Goal: Task Accomplishment & Management: Complete application form

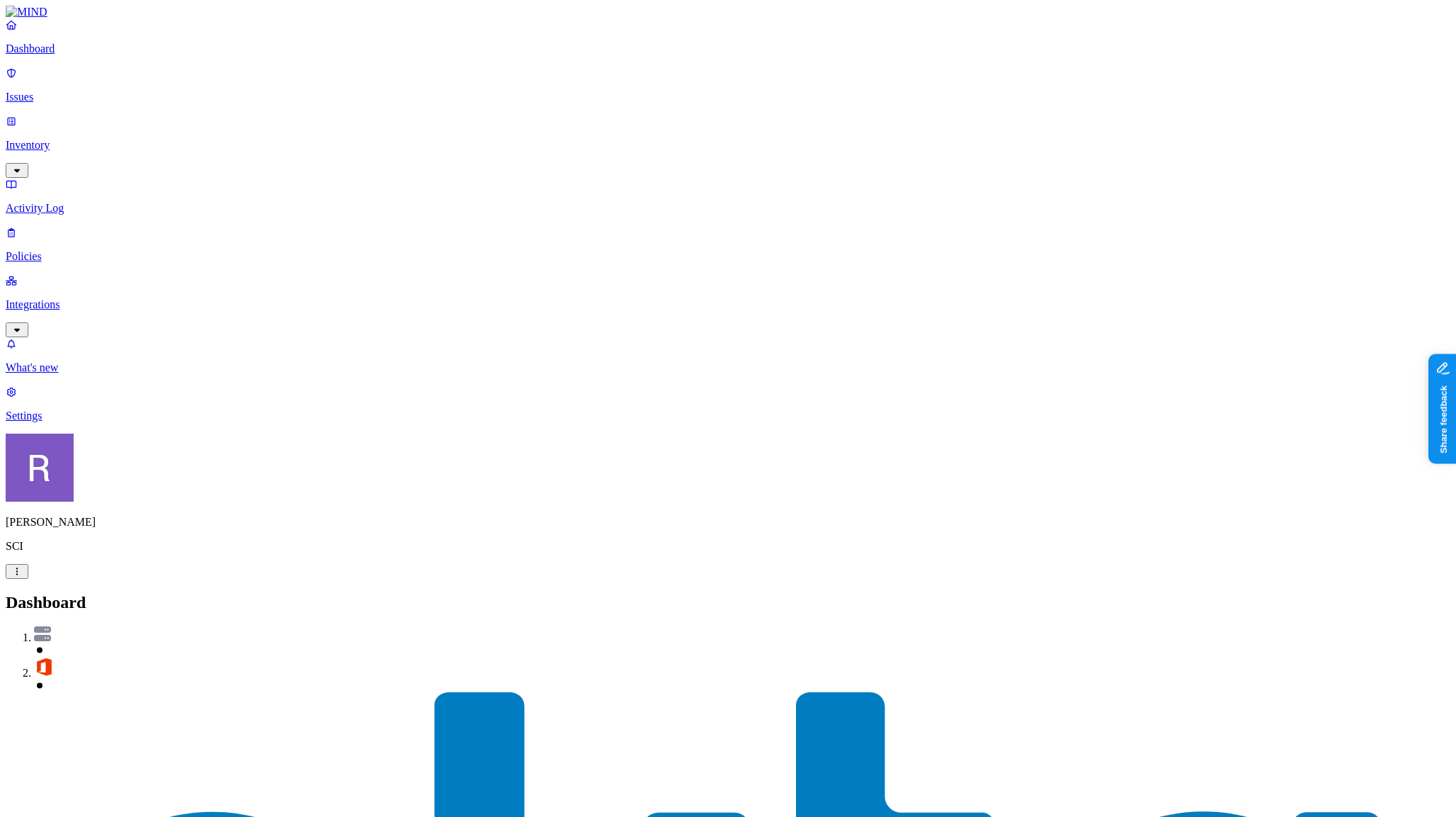
click at [64, 91] on p "Issues" at bounding box center [728, 97] width 1445 height 13
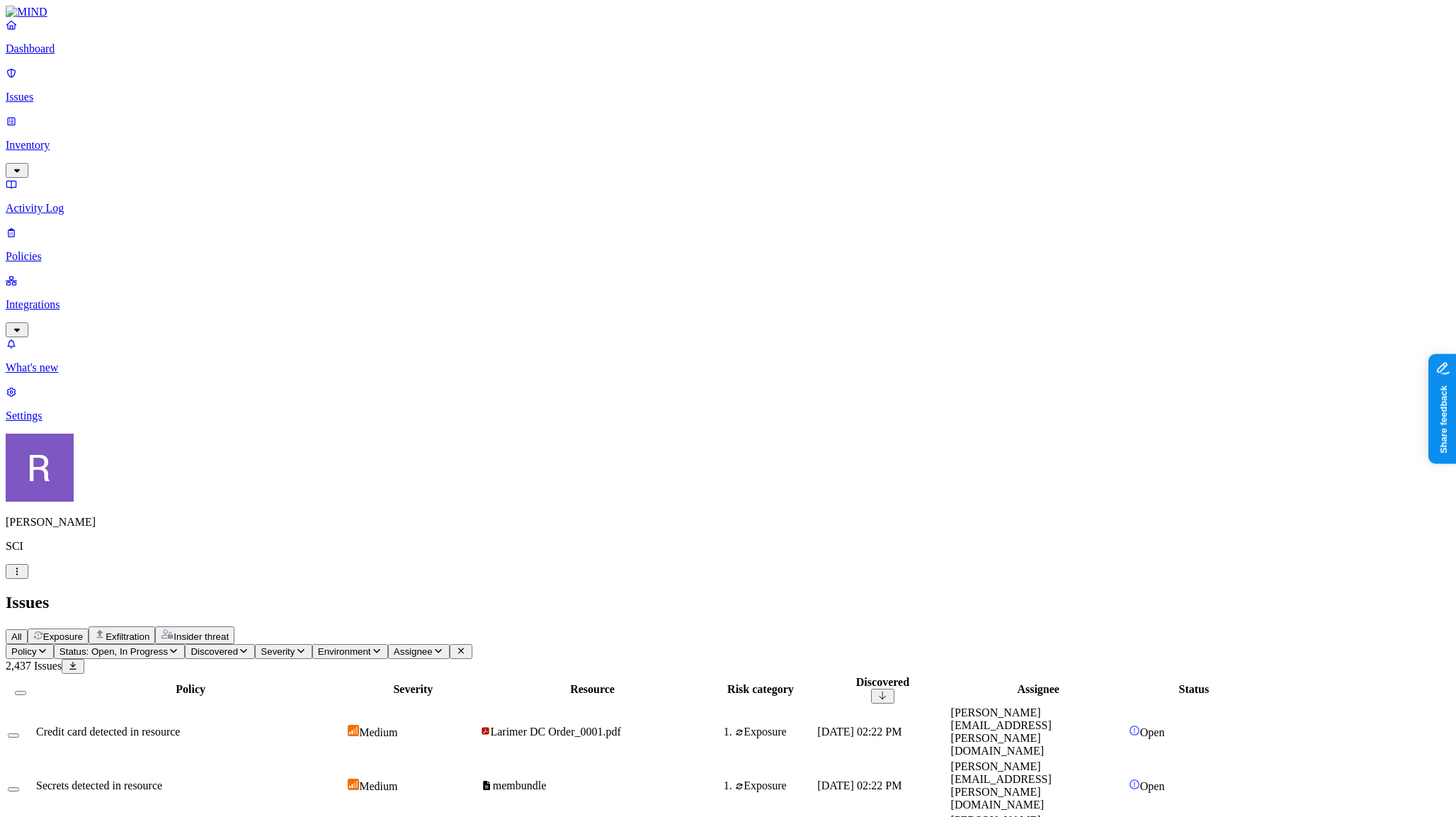
click at [295, 646] on span "Severity" at bounding box center [277, 651] width 34 height 10
click at [496, 626] on div "All Exposure Exfiltration Insider threat" at bounding box center [728, 635] width 1445 height 17
click at [57, 250] on p "Policies" at bounding box center [728, 256] width 1445 height 13
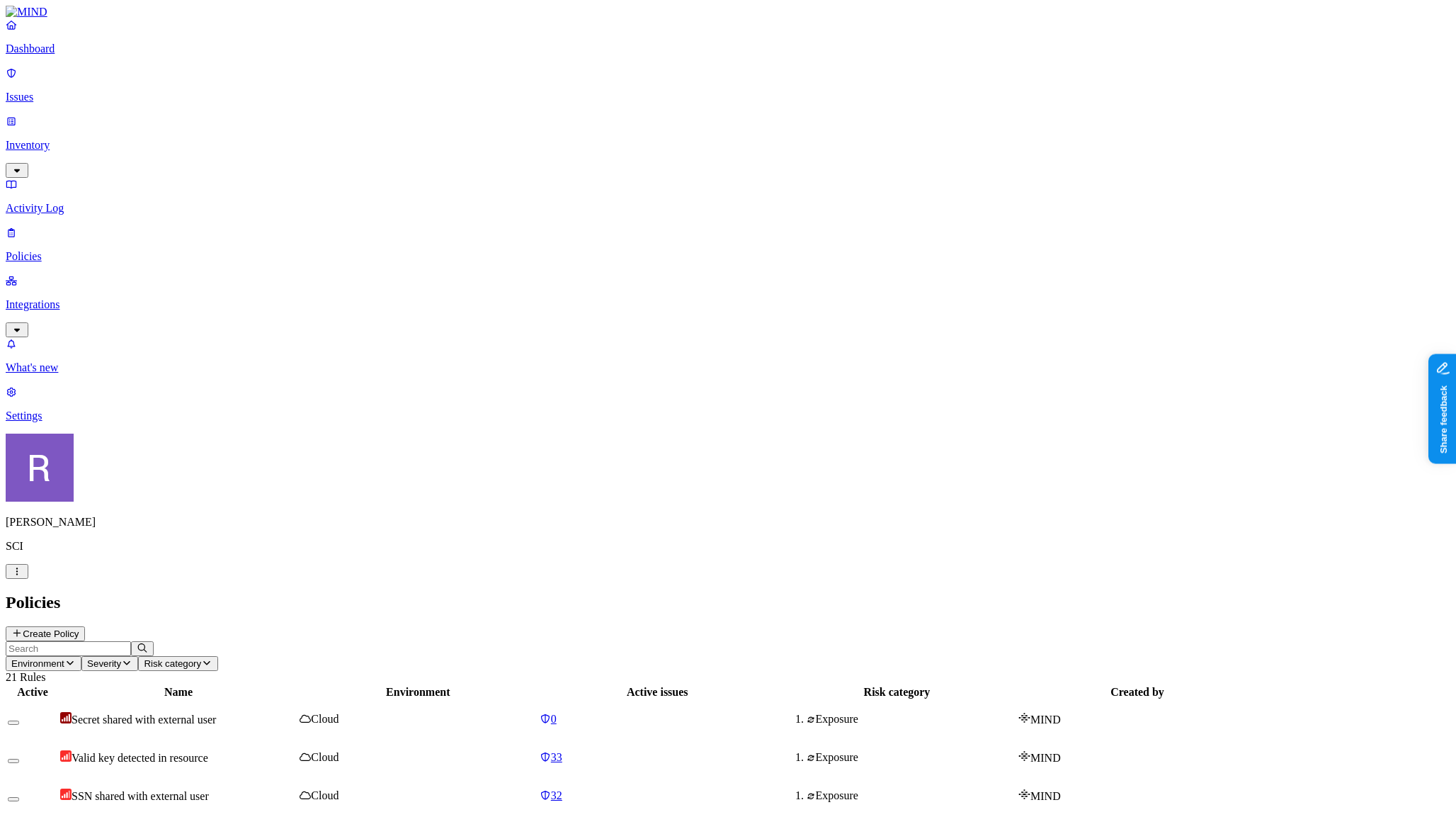
click at [85, 626] on button "Create Policy" at bounding box center [45, 633] width 79 height 15
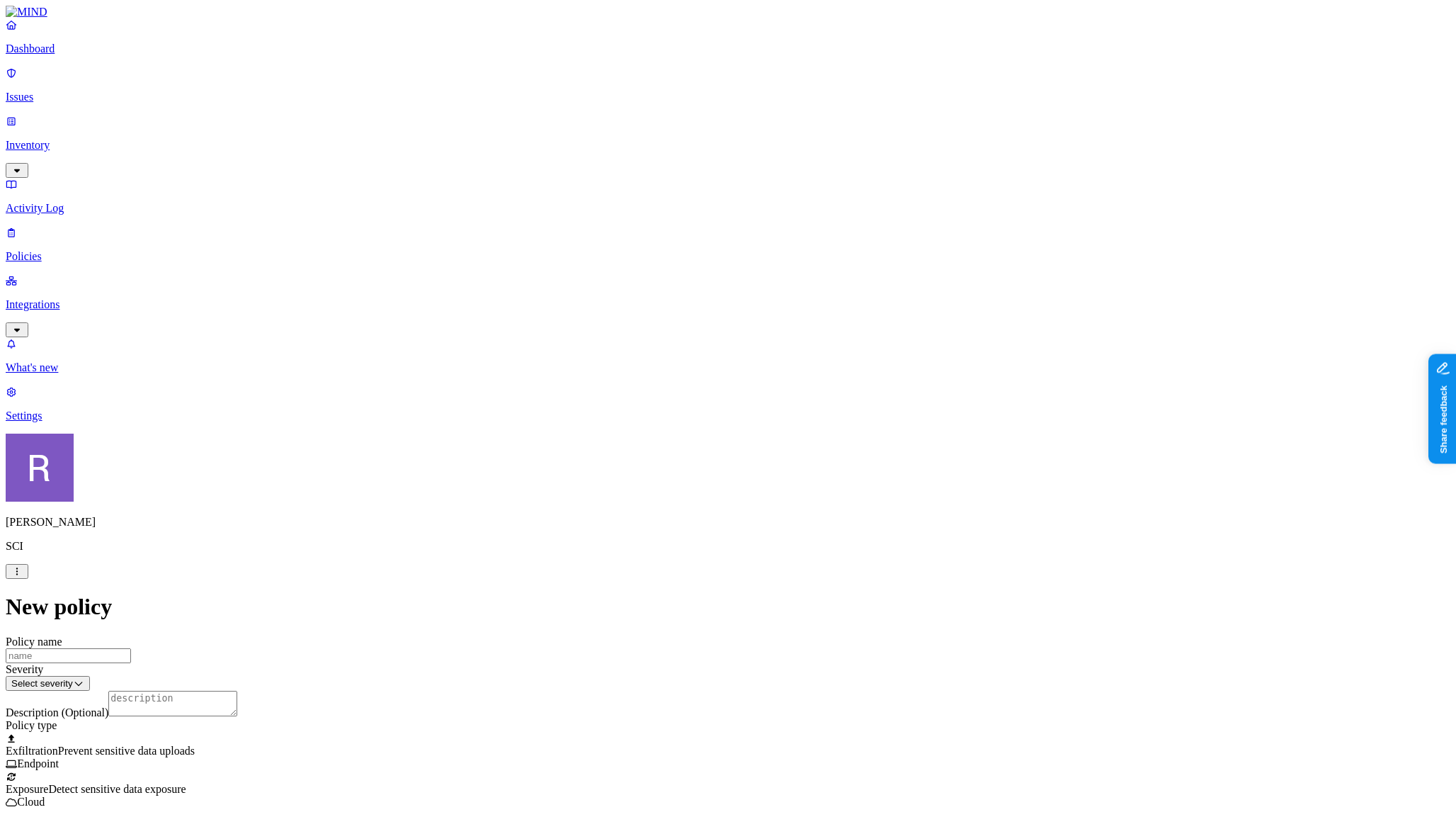
click at [186, 783] on span "Detect sensitive data exposure" at bounding box center [117, 789] width 137 height 12
click at [655, 443] on label "Classification" at bounding box center [659, 437] width 62 height 12
drag, startPoint x: 642, startPoint y: 513, endPoint x: 597, endPoint y: 503, distance: 46.1
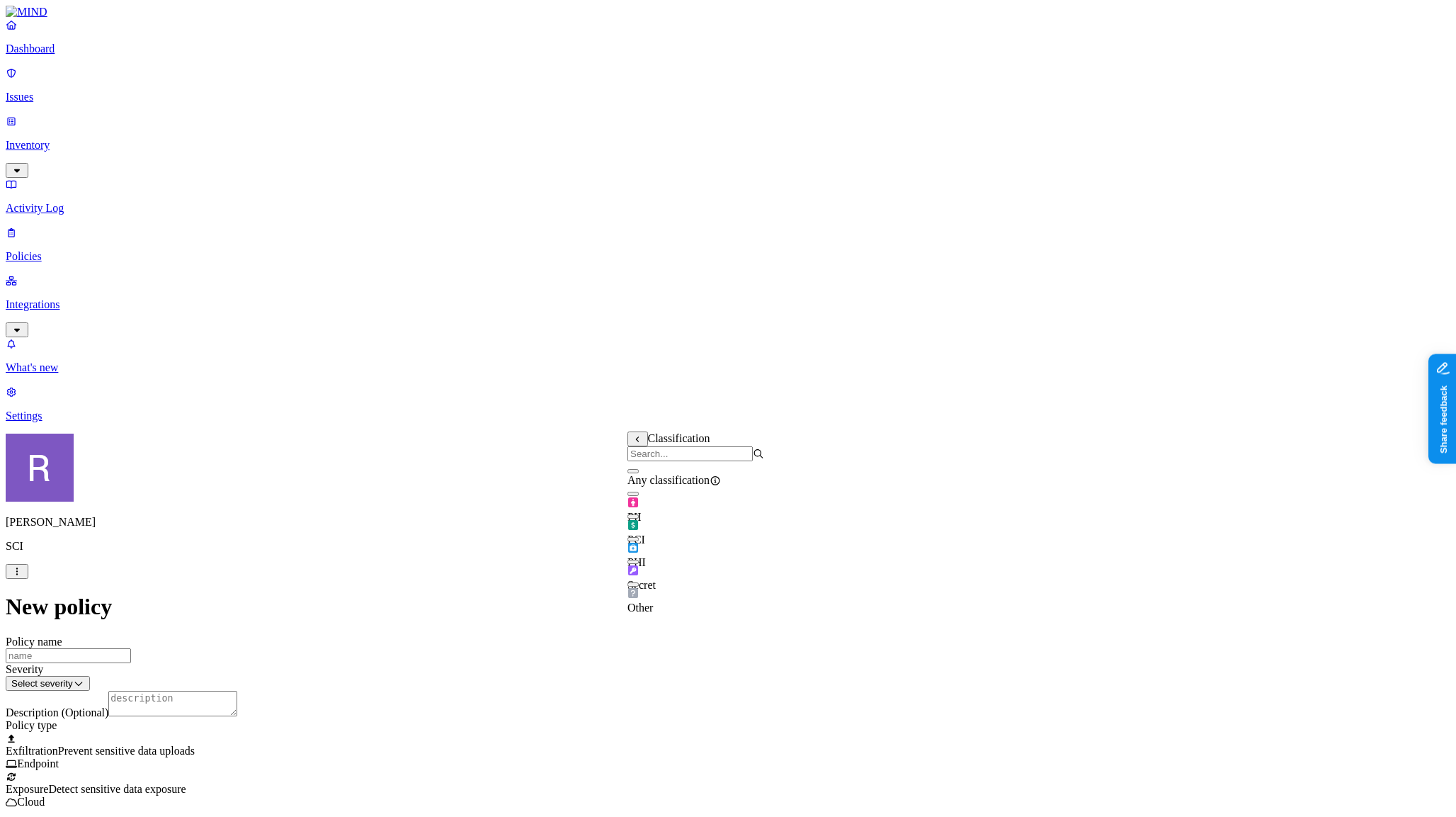
click at [639, 496] on button "button" at bounding box center [633, 493] width 11 height 4
click at [658, 502] on label "Internal access" at bounding box center [645, 503] width 36 height 25
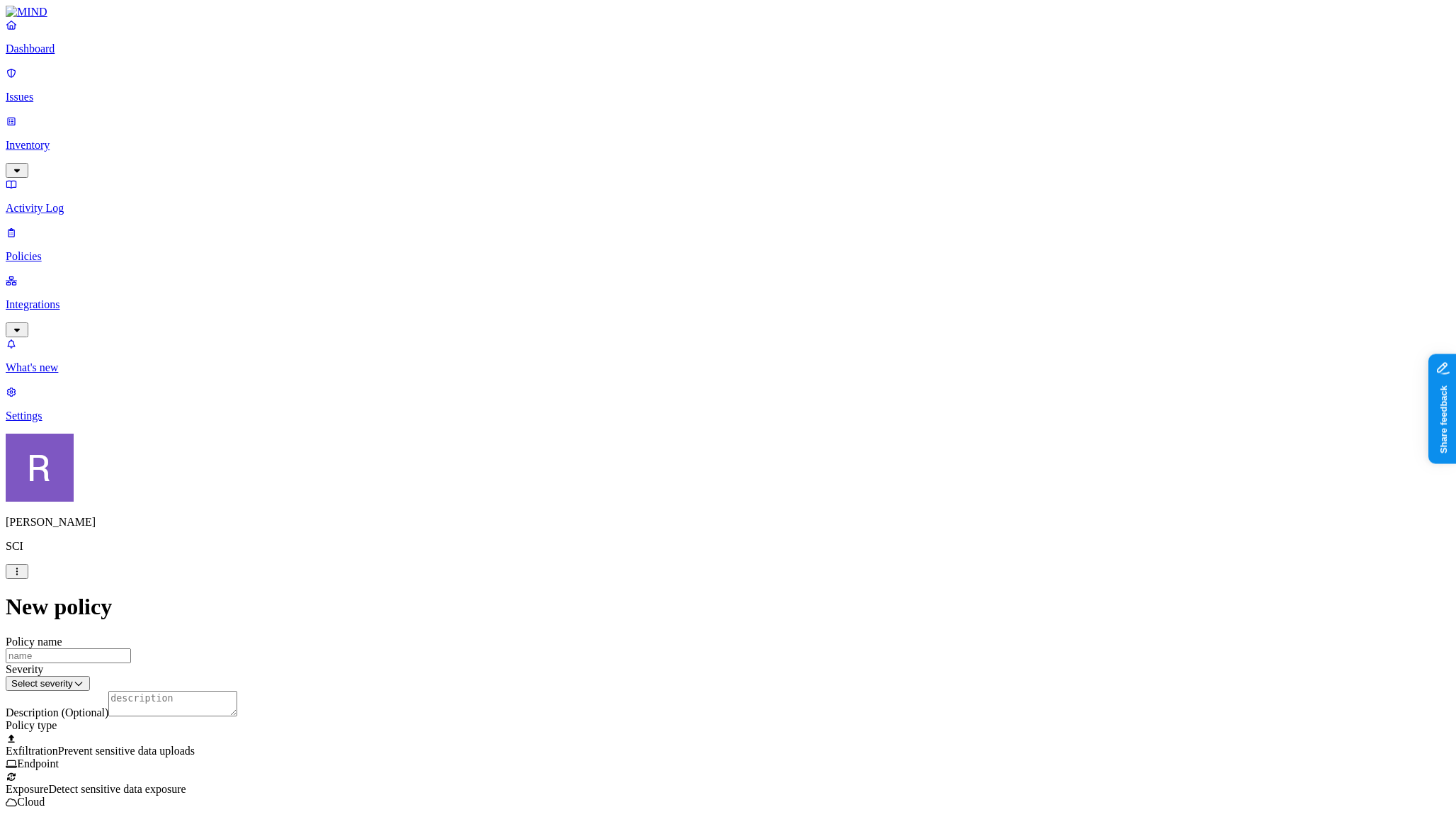
click at [654, 500] on label "Internal access" at bounding box center [645, 503] width 36 height 25
click at [670, 514] on input "search" at bounding box center [690, 513] width 126 height 15
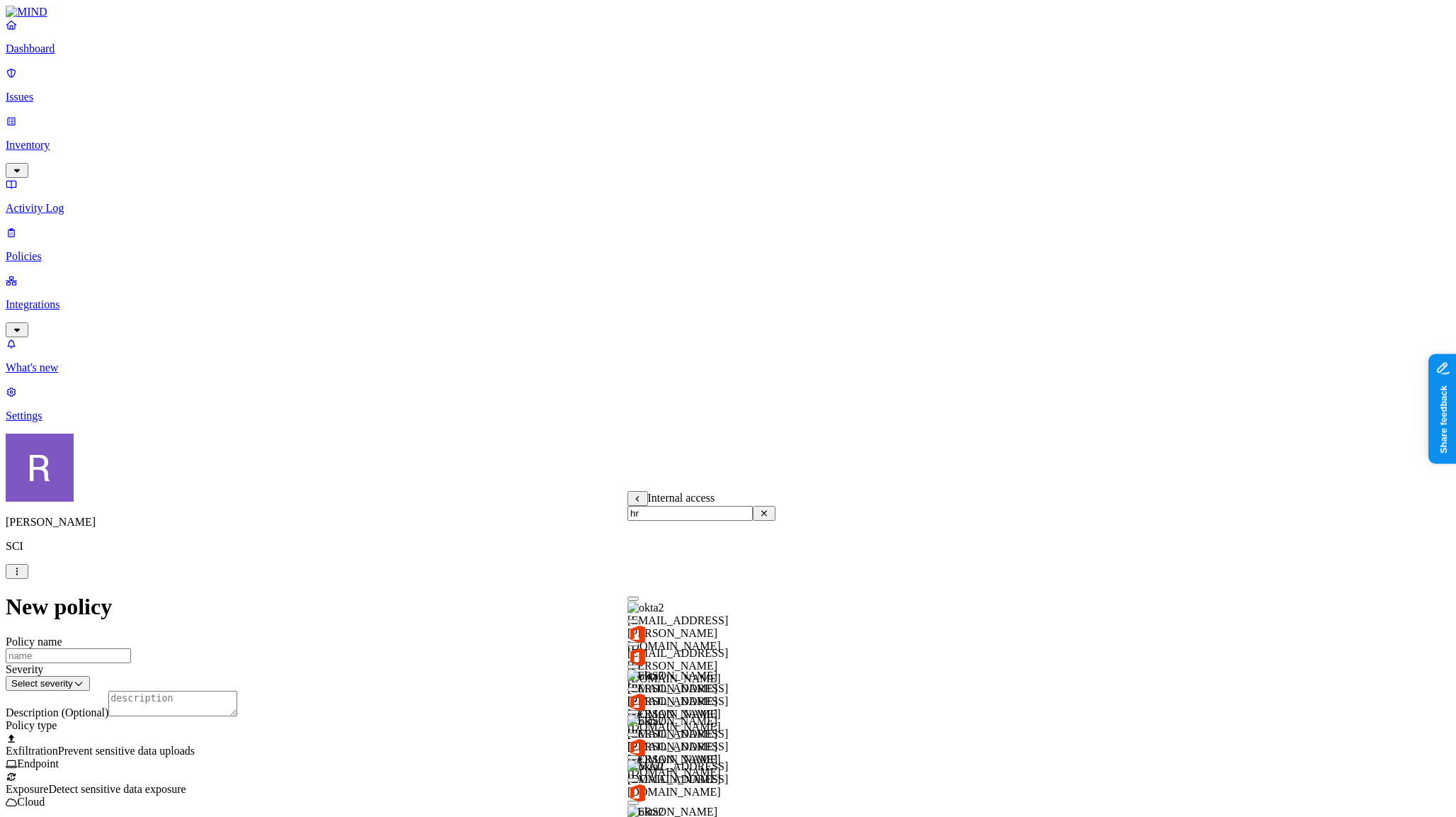
scroll to position [182, 0]
click at [679, 520] on input "hr" at bounding box center [690, 513] width 126 height 15
type input "h"
type input "human"
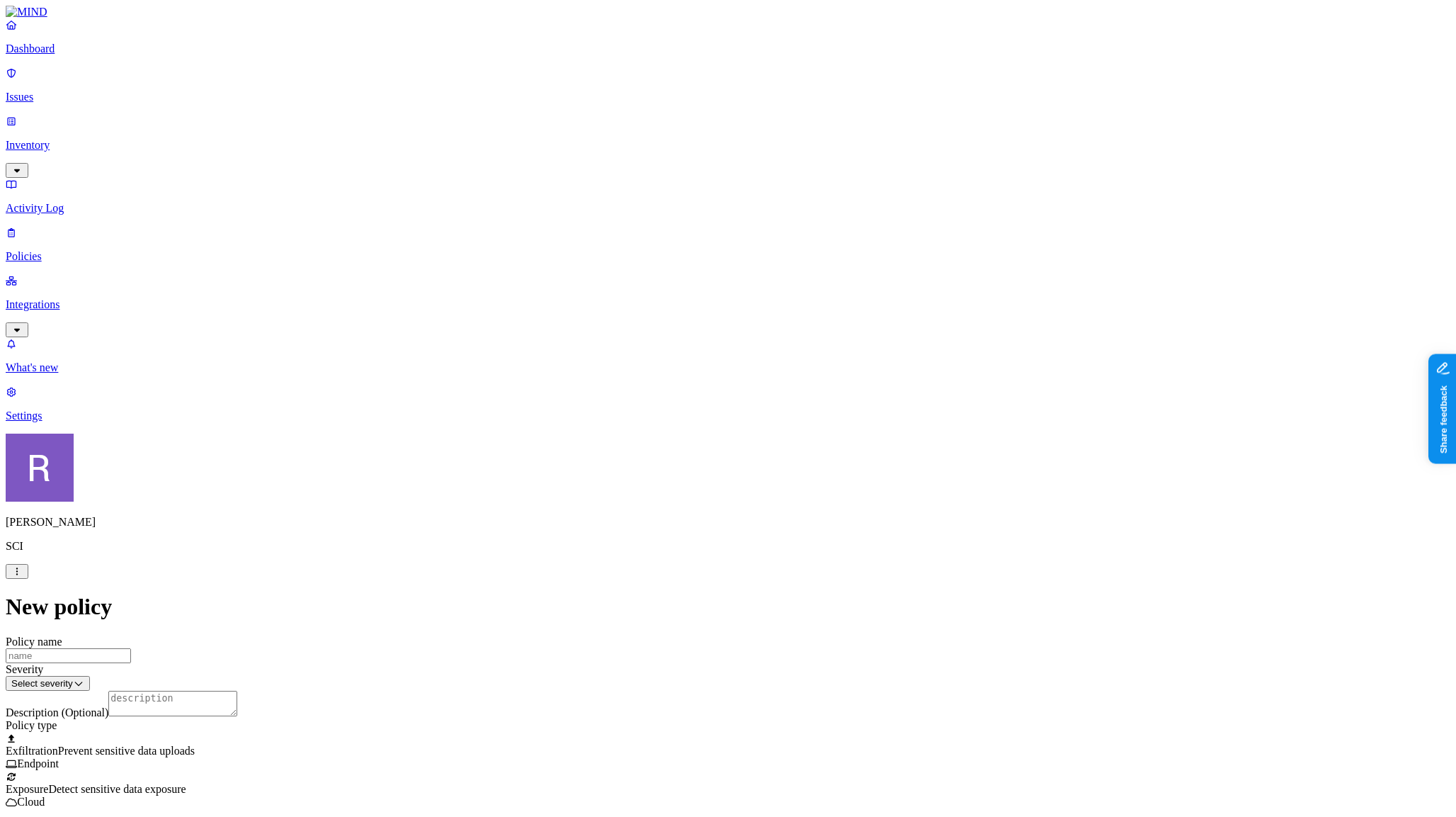
click at [650, 528] on label "External access" at bounding box center [647, 526] width 38 height 25
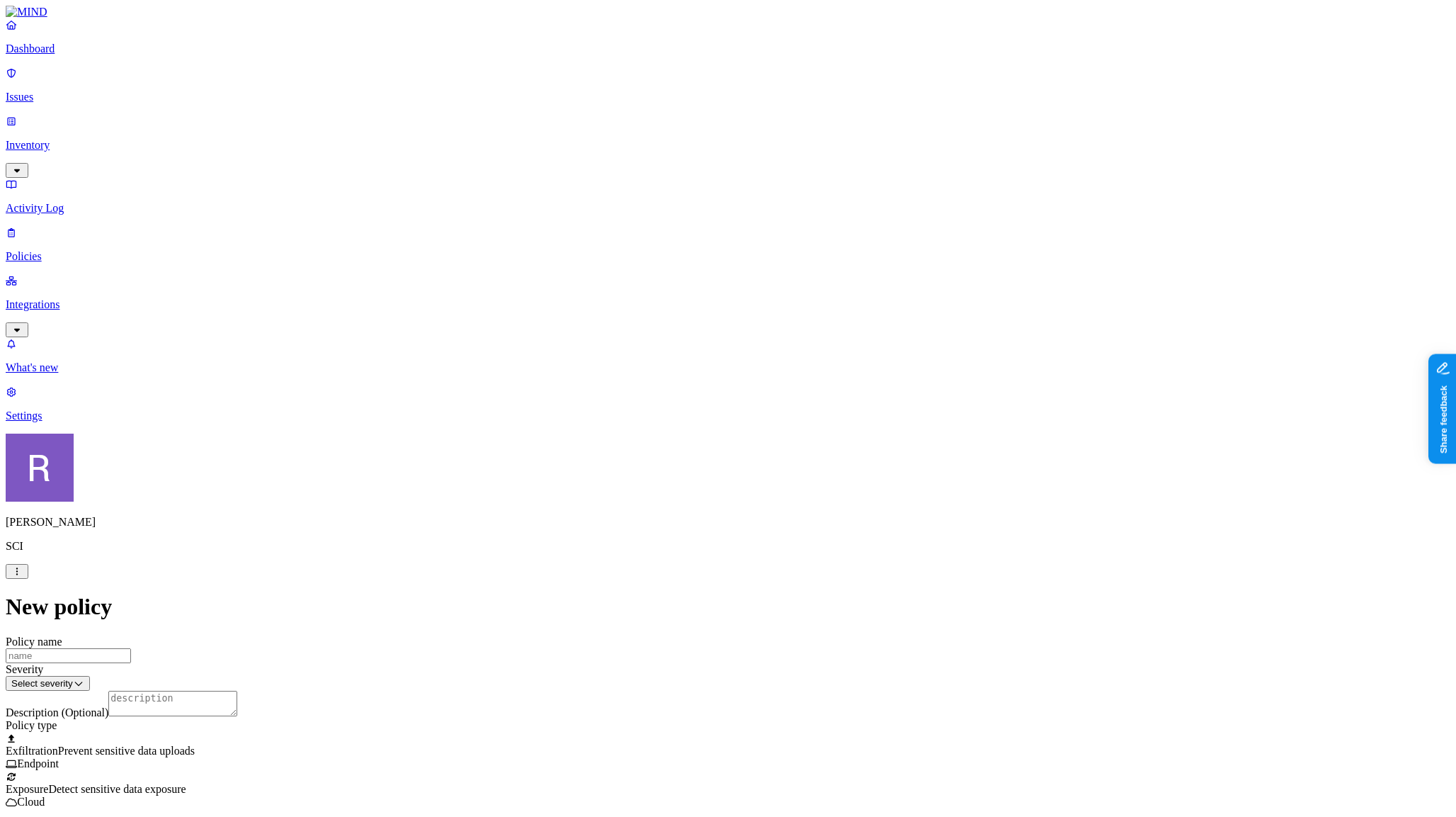
click at [671, 569] on label "Application type" at bounding box center [655, 563] width 54 height 25
click at [672, 590] on label "Specific application" at bounding box center [653, 585] width 50 height 25
